Goal: Find specific fact: Find specific fact

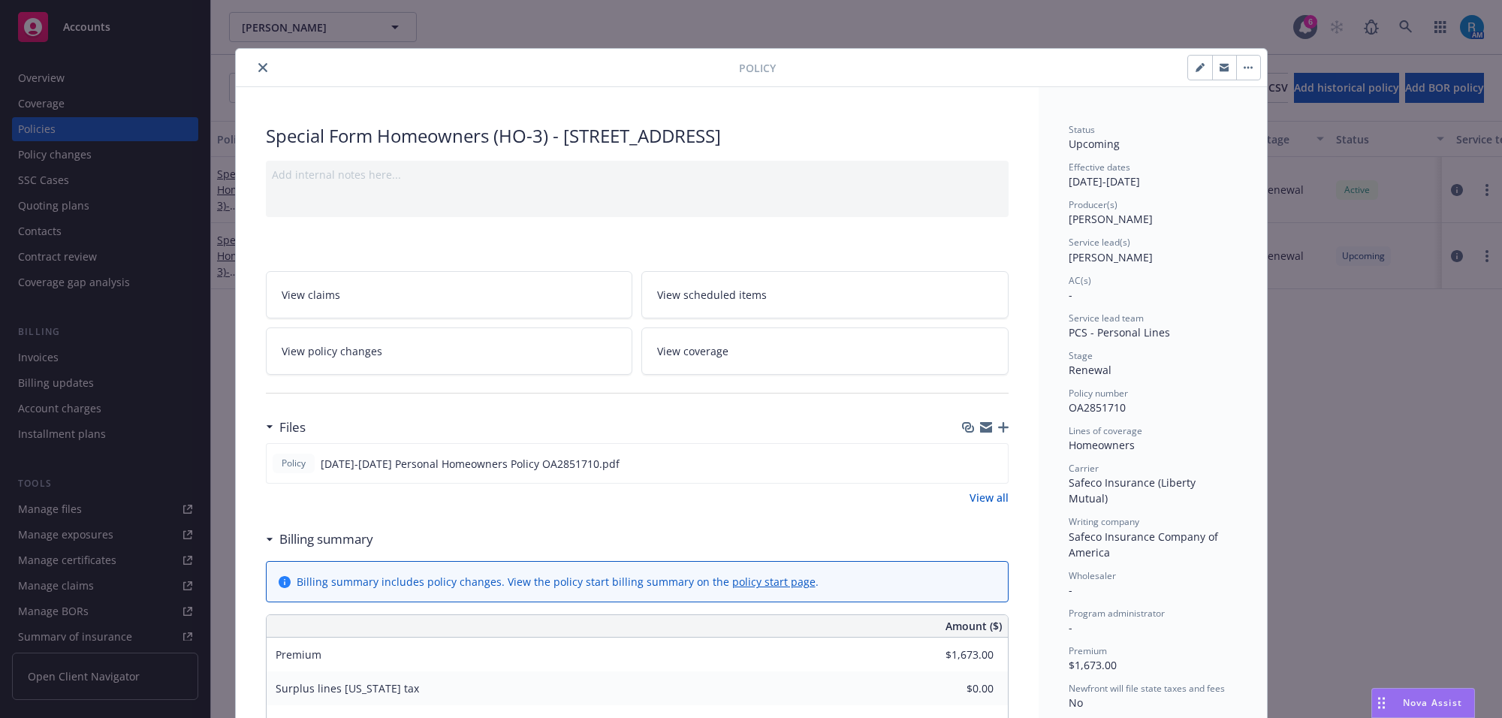
click at [258, 70] on icon "close" at bounding box center [262, 67] width 9 height 9
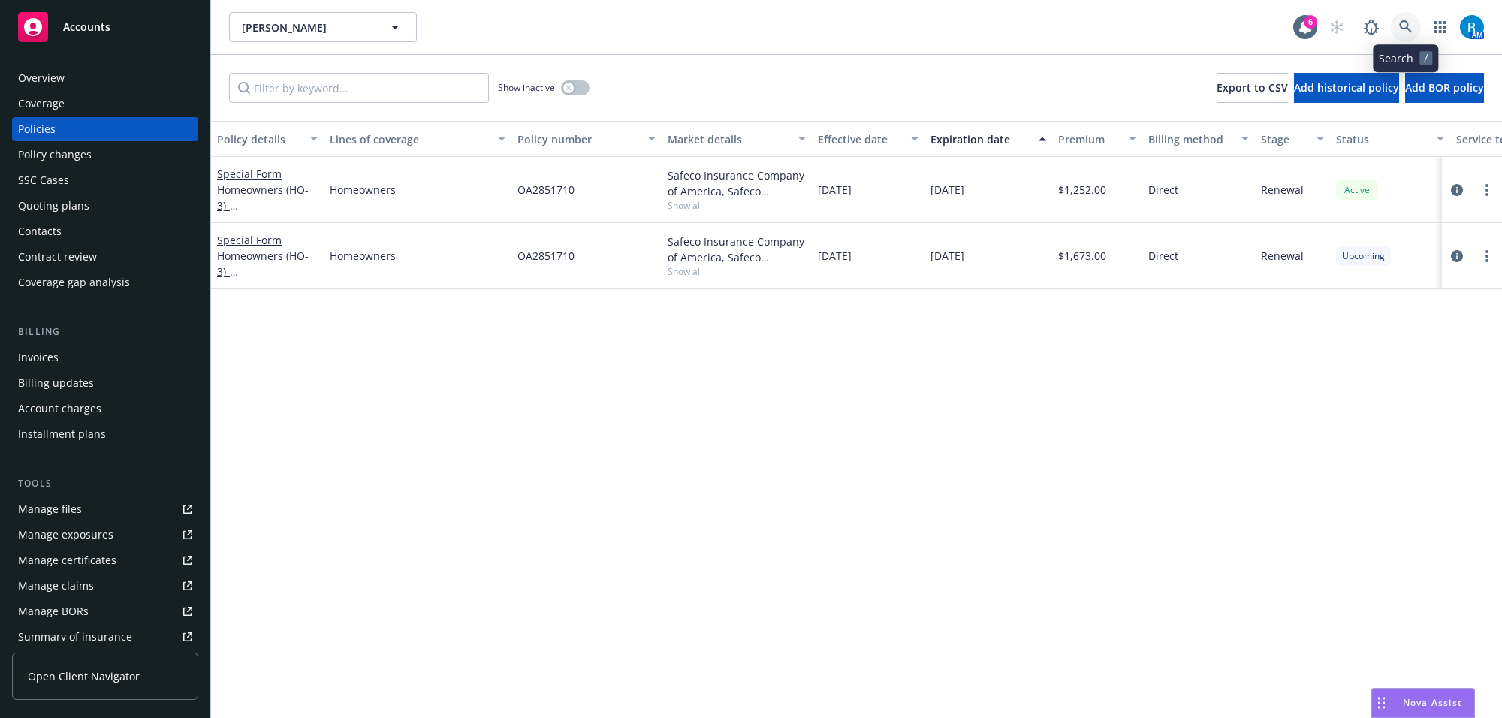
click at [1399, 28] on icon at bounding box center [1406, 27] width 14 height 14
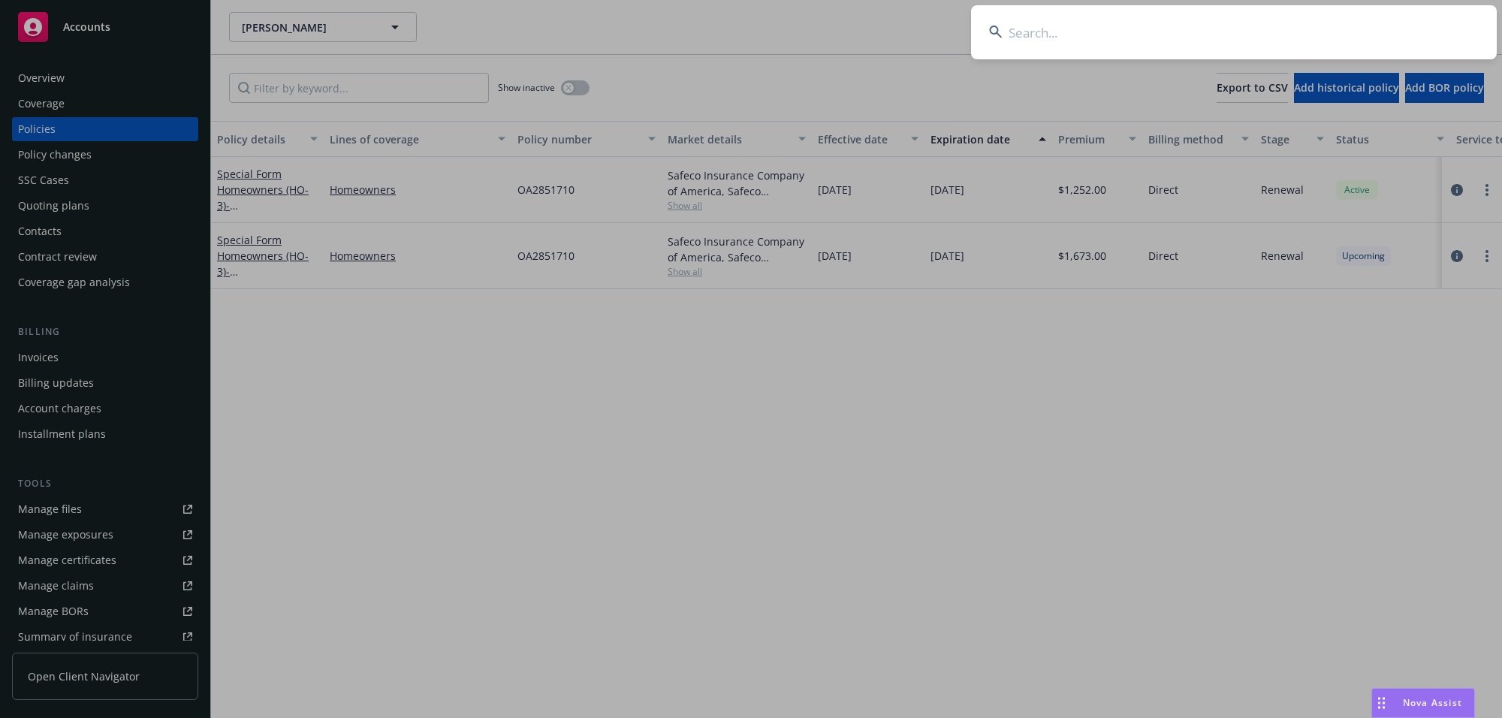
type input "[PERSON_NAME] & [PERSON_NAME]"
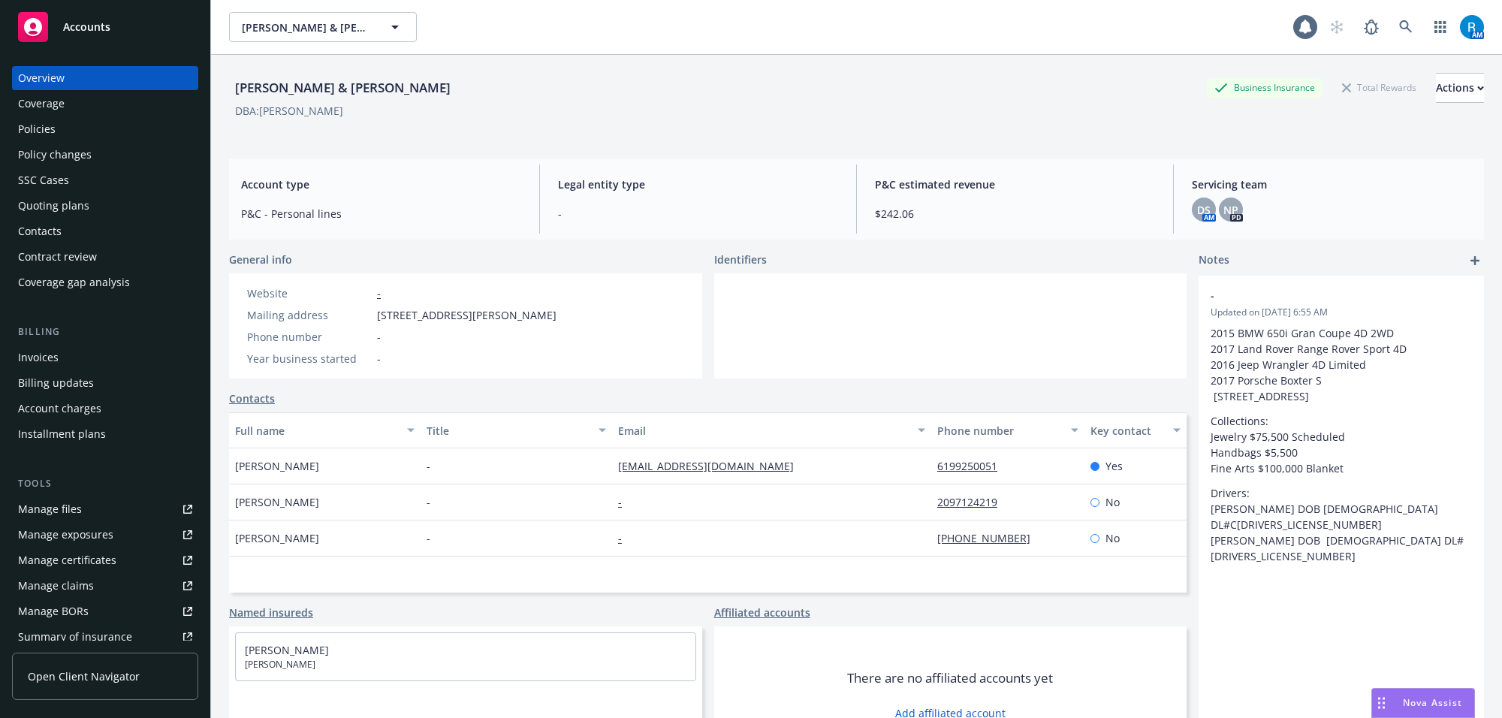
click at [54, 118] on div "Policies" at bounding box center [37, 129] width 38 height 24
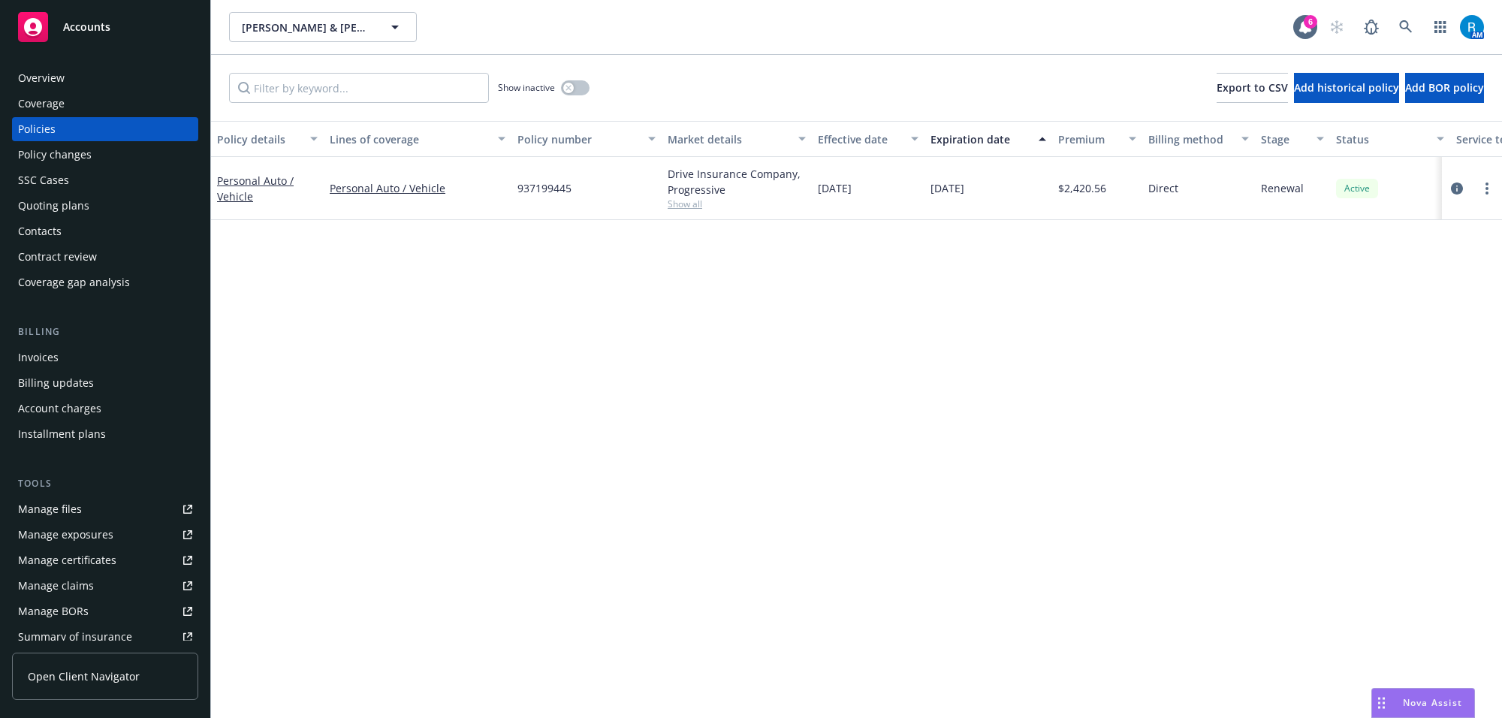
click at [79, 177] on div "SSC Cases" at bounding box center [105, 180] width 174 height 24
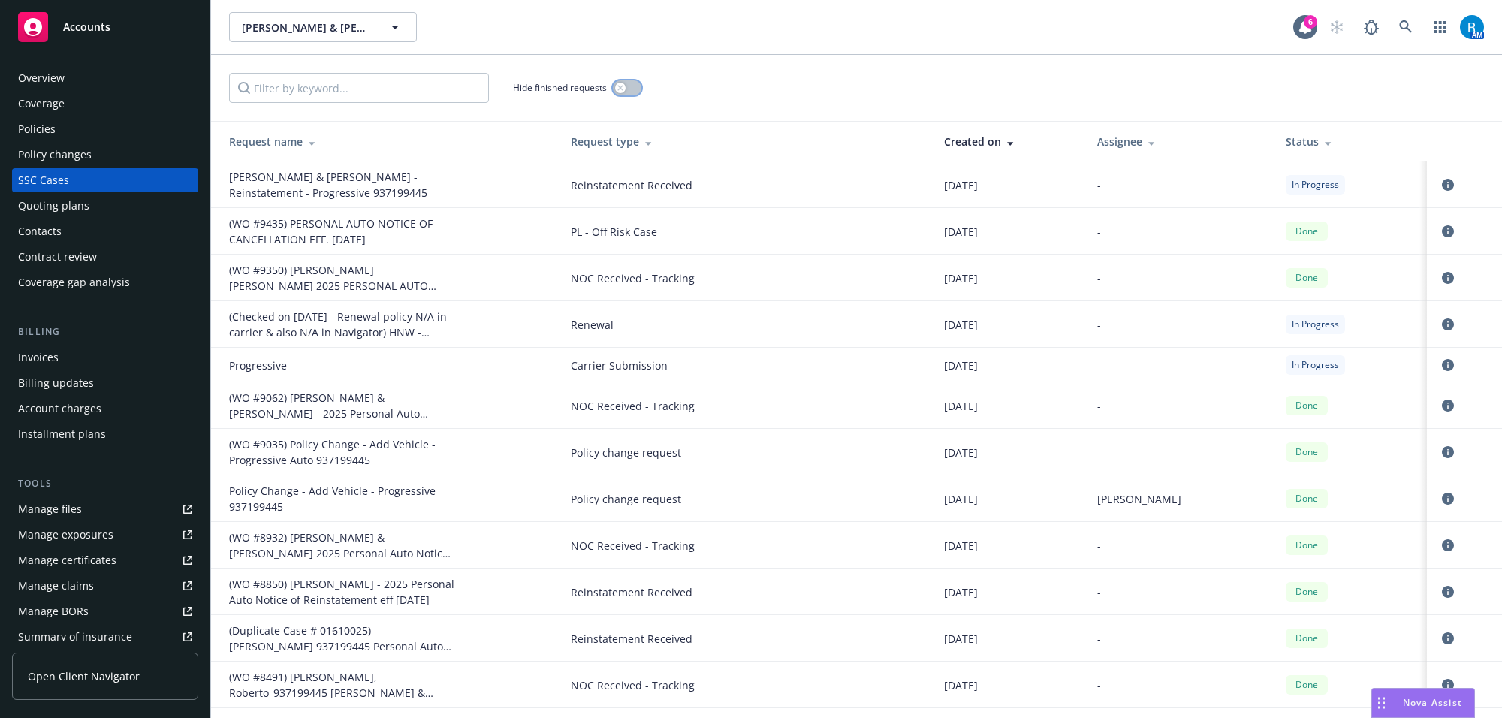
click at [625, 84] on div "button" at bounding box center [620, 88] width 11 height 11
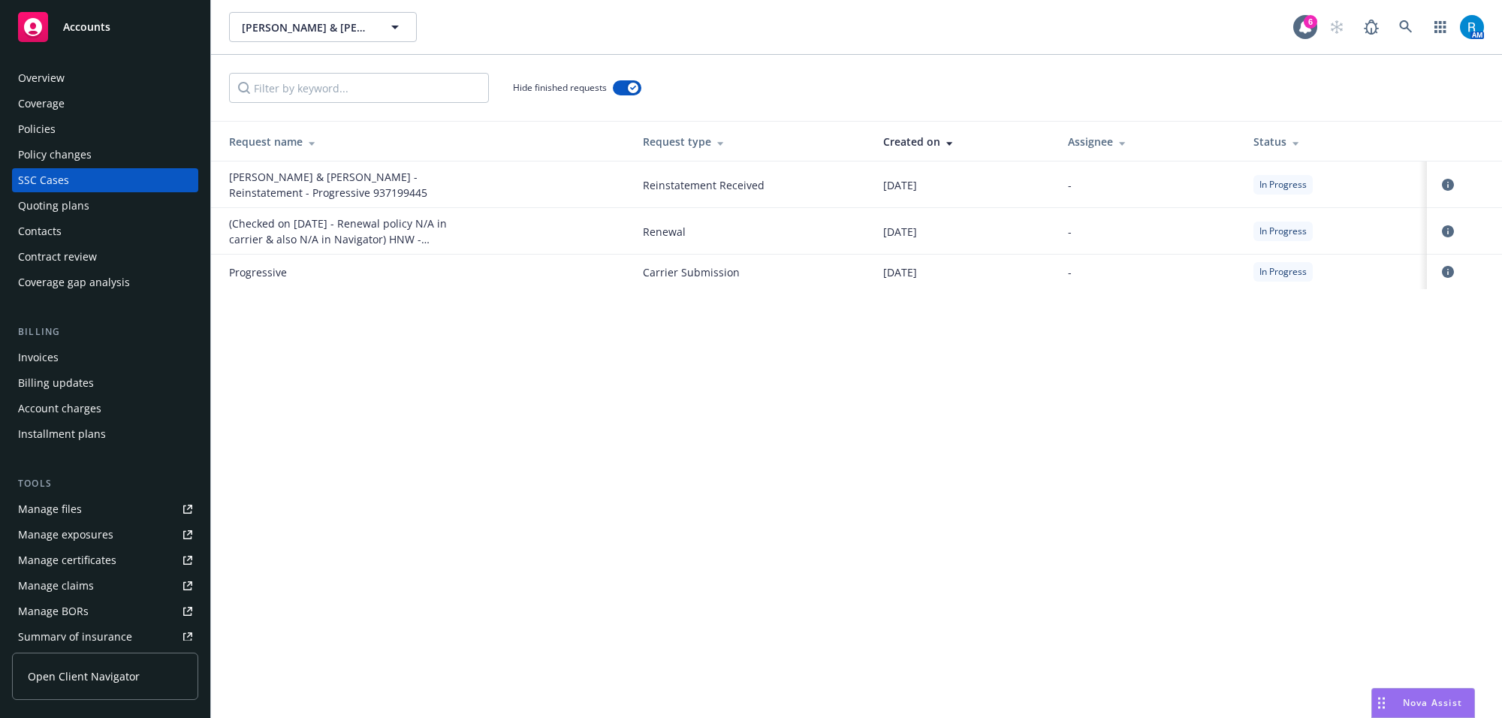
click at [61, 137] on div "Policies" at bounding box center [105, 129] width 174 height 24
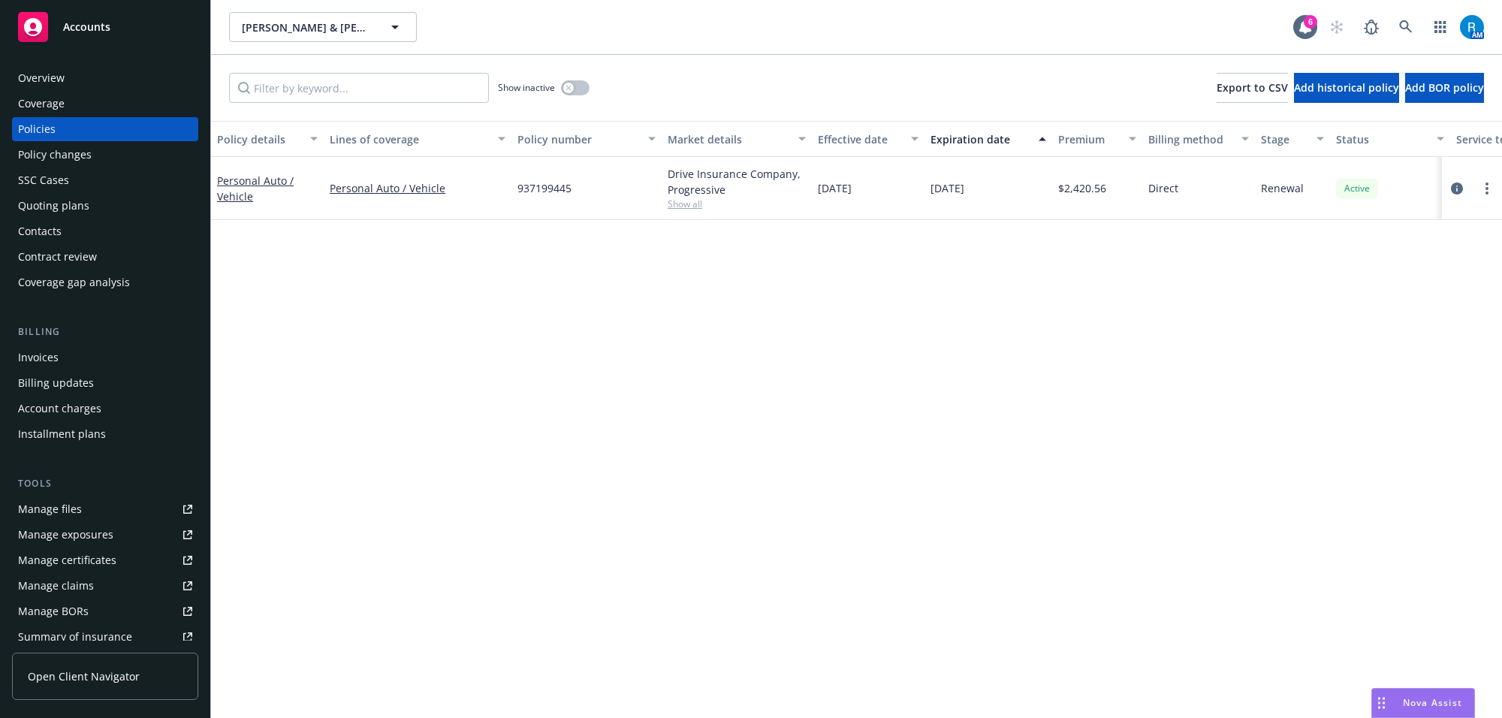
click at [568, 186] on span "937199445" at bounding box center [545, 188] width 54 height 16
copy span "937199445"
